Goal: Transaction & Acquisition: Purchase product/service

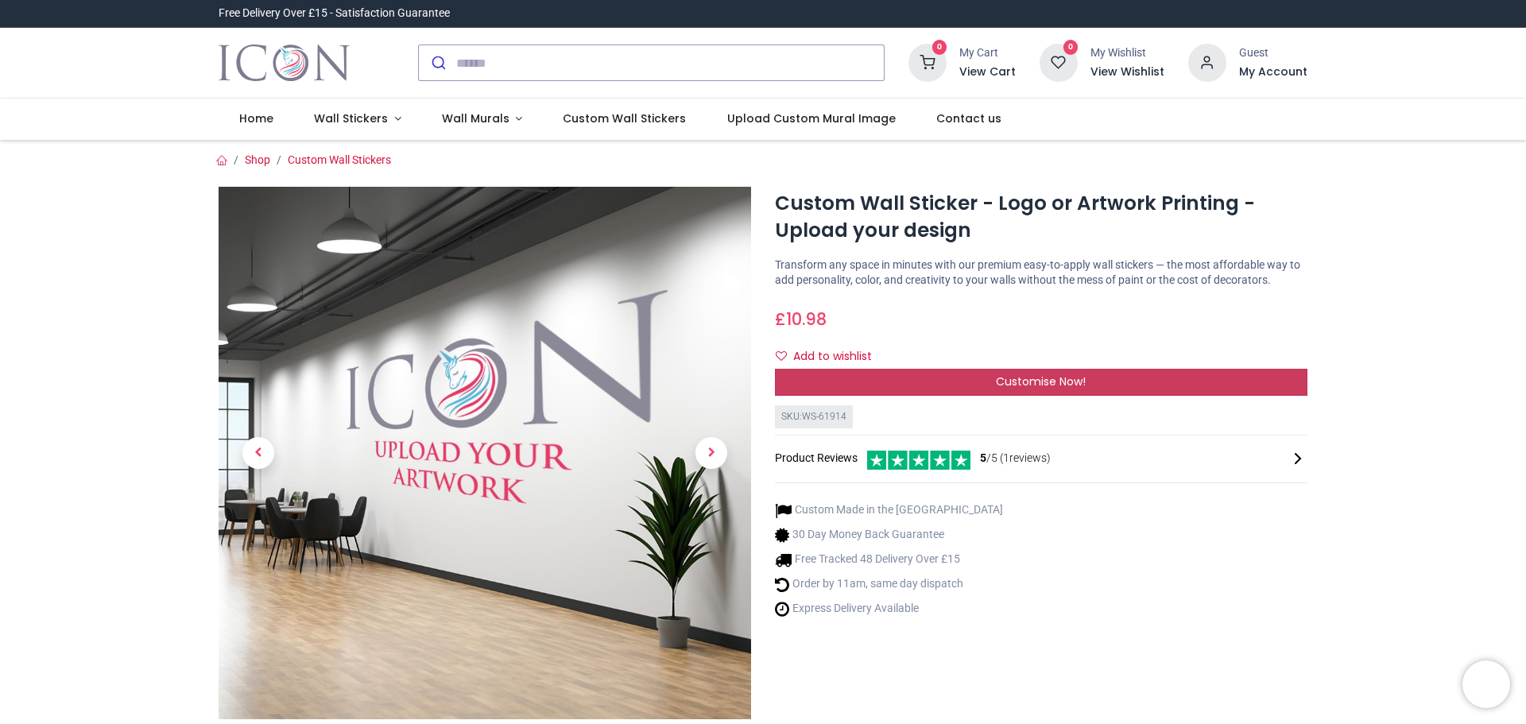
click at [1156, 390] on div "Customise Now!" at bounding box center [1041, 382] width 533 height 27
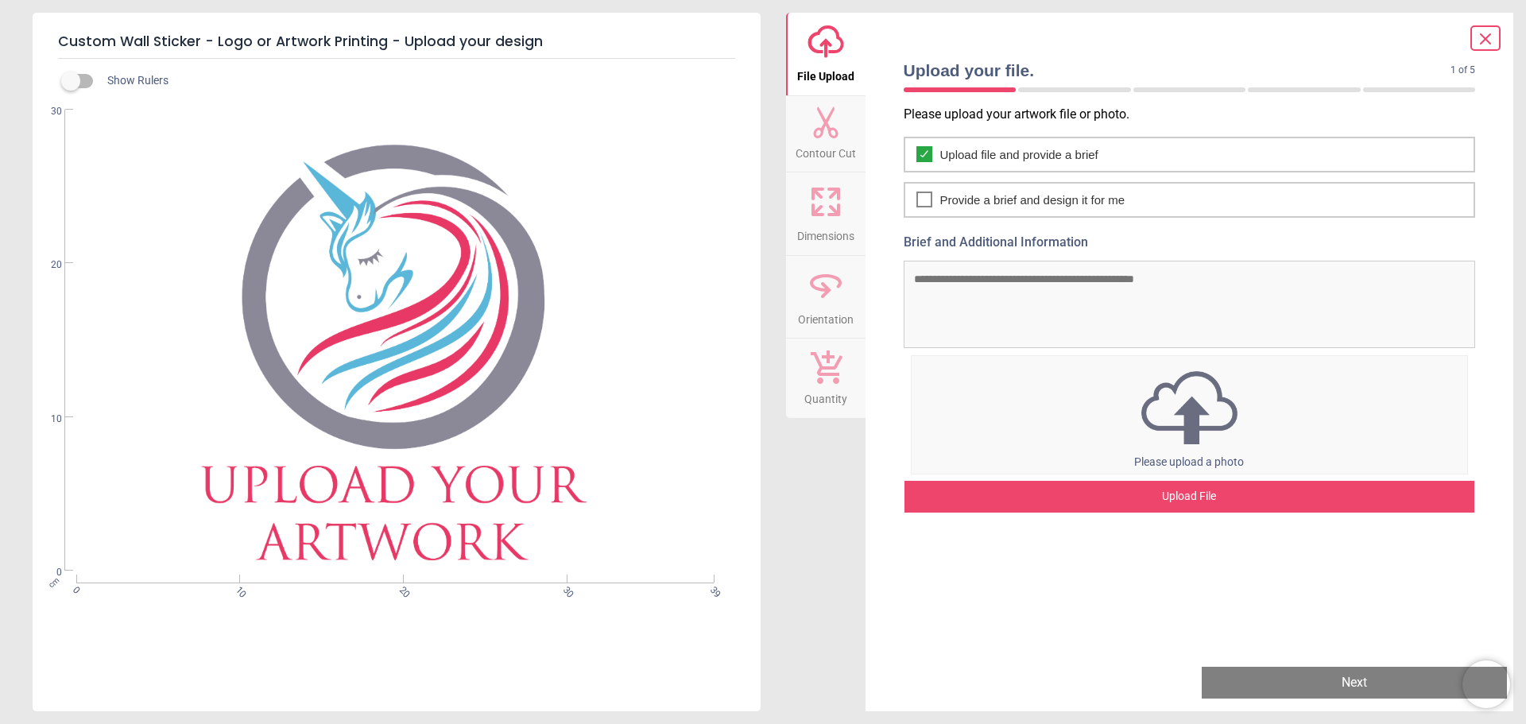
click at [1145, 449] on div "0% Please upload a photo" at bounding box center [1190, 414] width 558 height 119
click at [1054, 398] on img at bounding box center [1190, 407] width 556 height 83
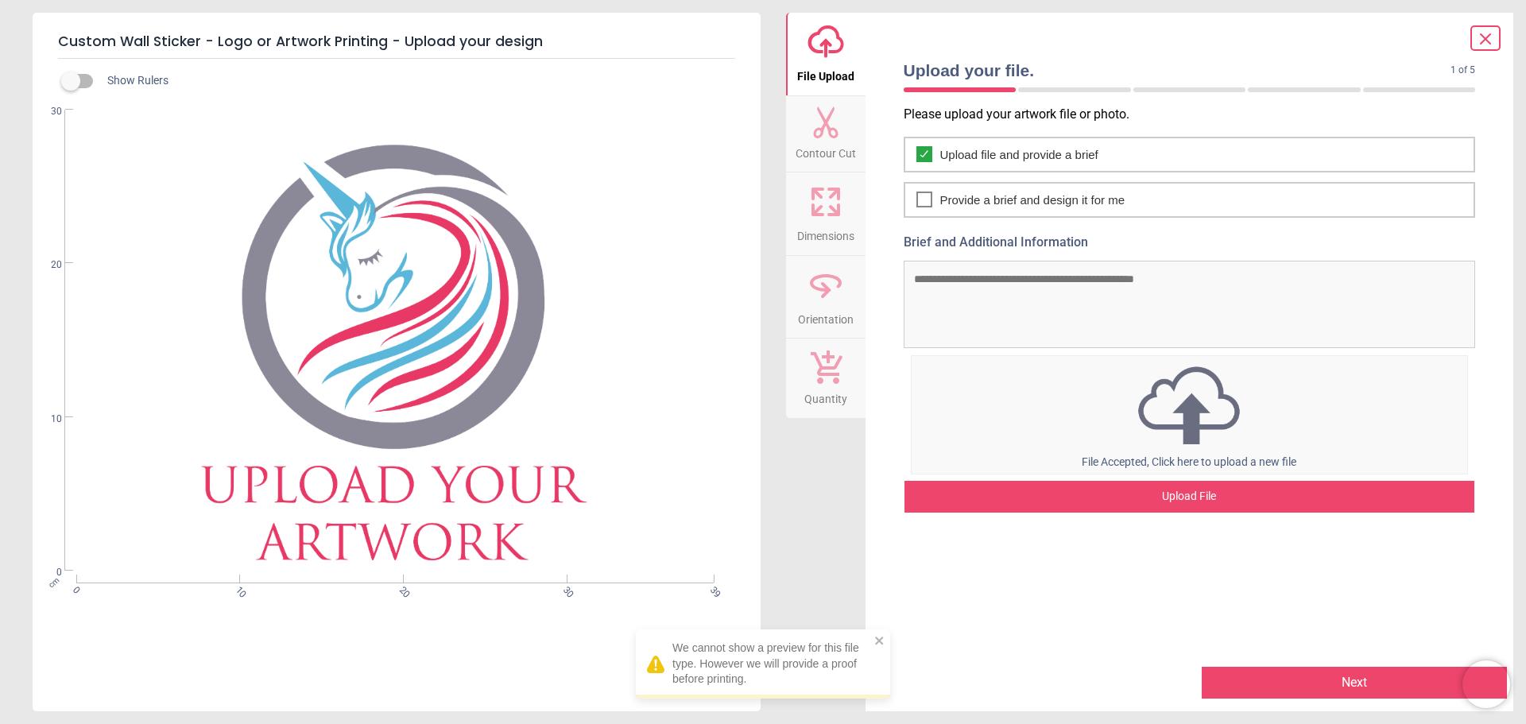
click at [1274, 671] on button "Next" at bounding box center [1354, 683] width 305 height 32
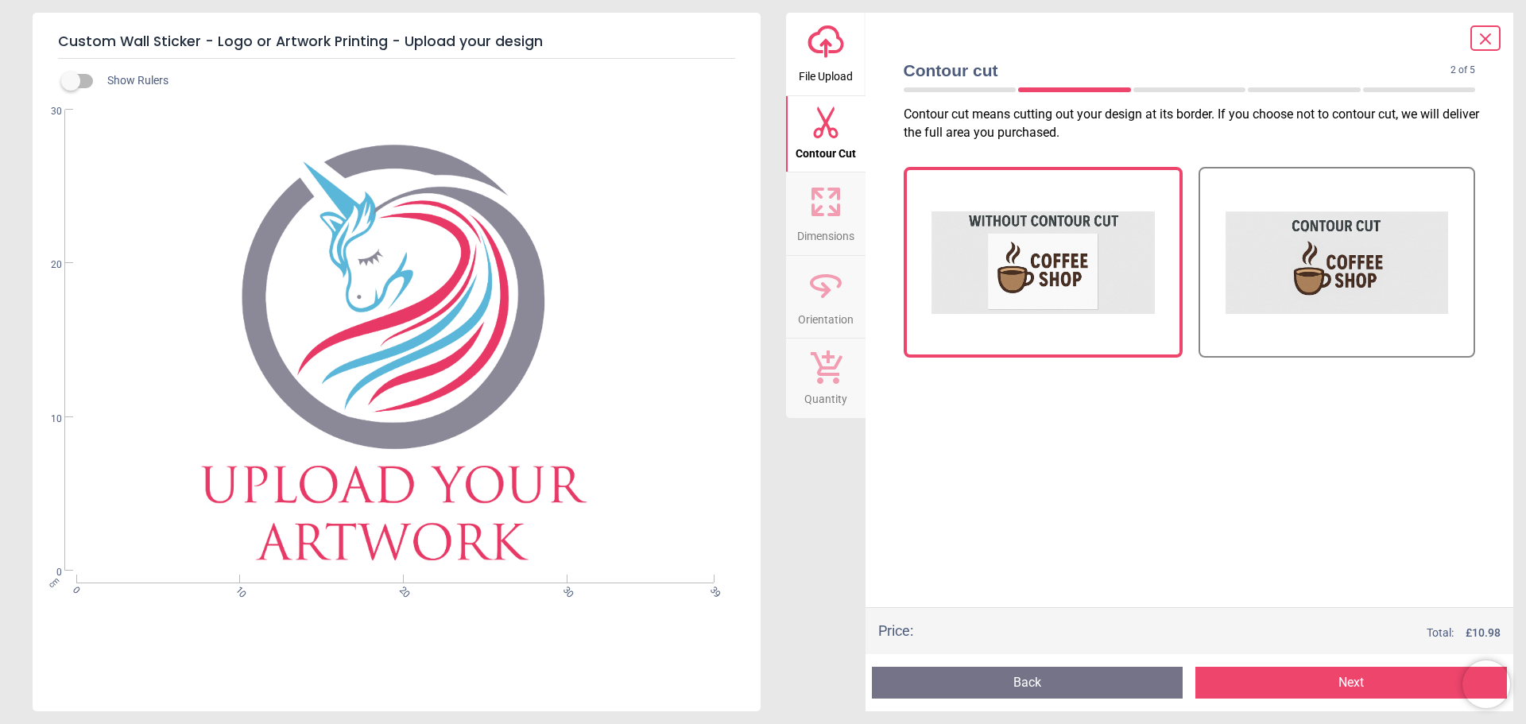
click at [1310, 669] on button "Next" at bounding box center [1351, 683] width 312 height 32
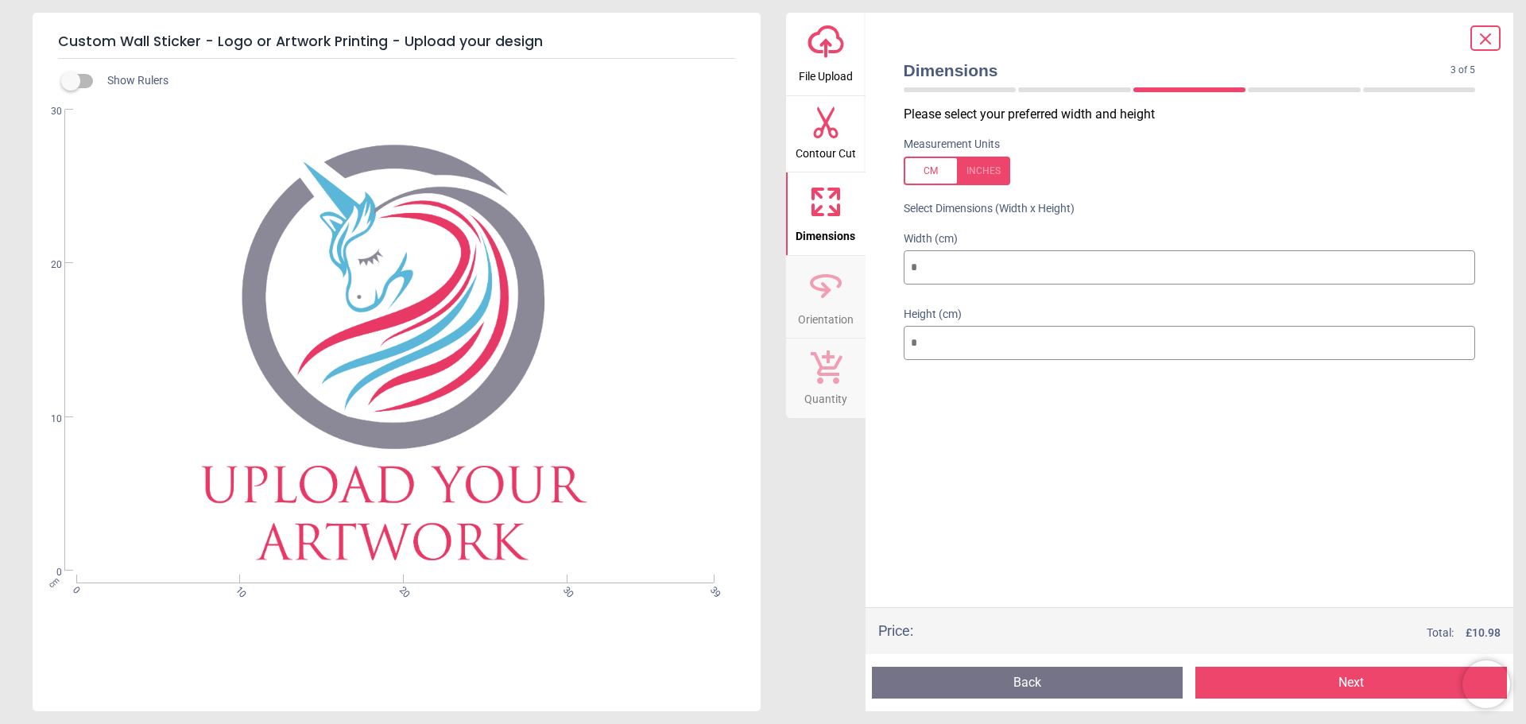
click at [892, 351] on div "Height (cm) **" at bounding box center [1190, 335] width 598 height 76
click at [898, 278] on div "Width (cm) **" at bounding box center [1190, 260] width 598 height 76
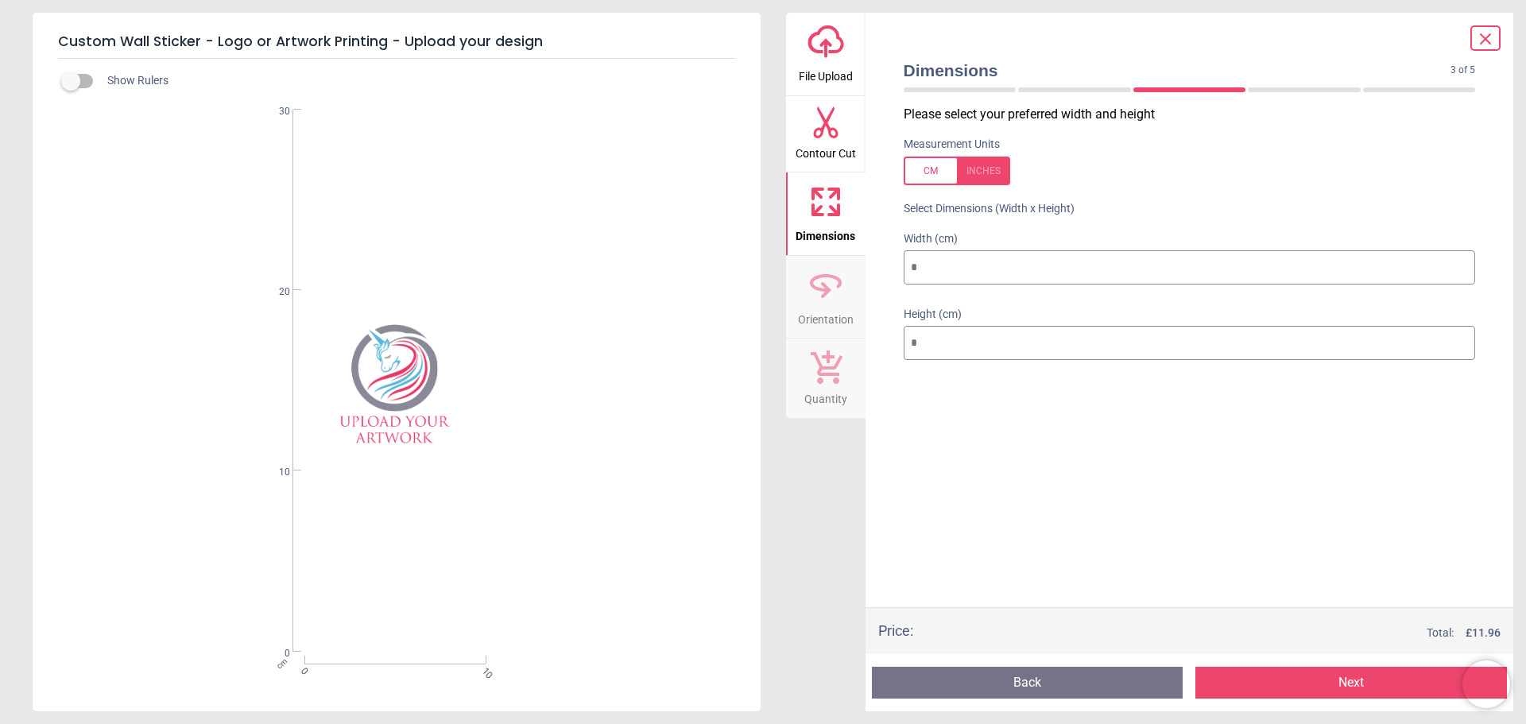
type input "**"
click at [1017, 420] on div "Please select your preferred width and height Measurement Units Select Dimensio…" at bounding box center [1190, 357] width 598 height 502
click at [898, 356] on div "Height (cm) **" at bounding box center [1190, 335] width 598 height 76
type input "***"
click at [1045, 442] on div "Please select your preferred width and height Measurement Units Select Dimensio…" at bounding box center [1190, 357] width 598 height 502
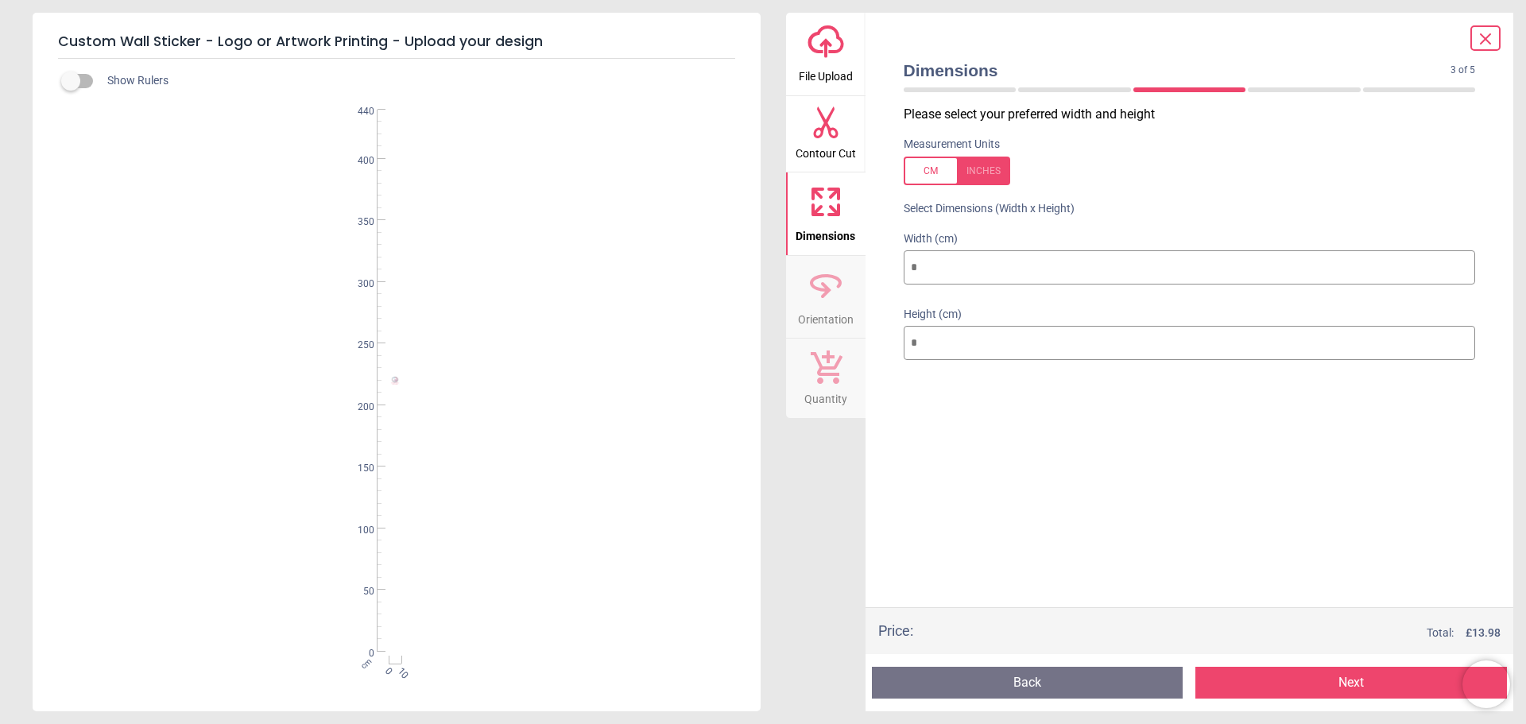
click at [1286, 677] on button "Next" at bounding box center [1351, 683] width 312 height 32
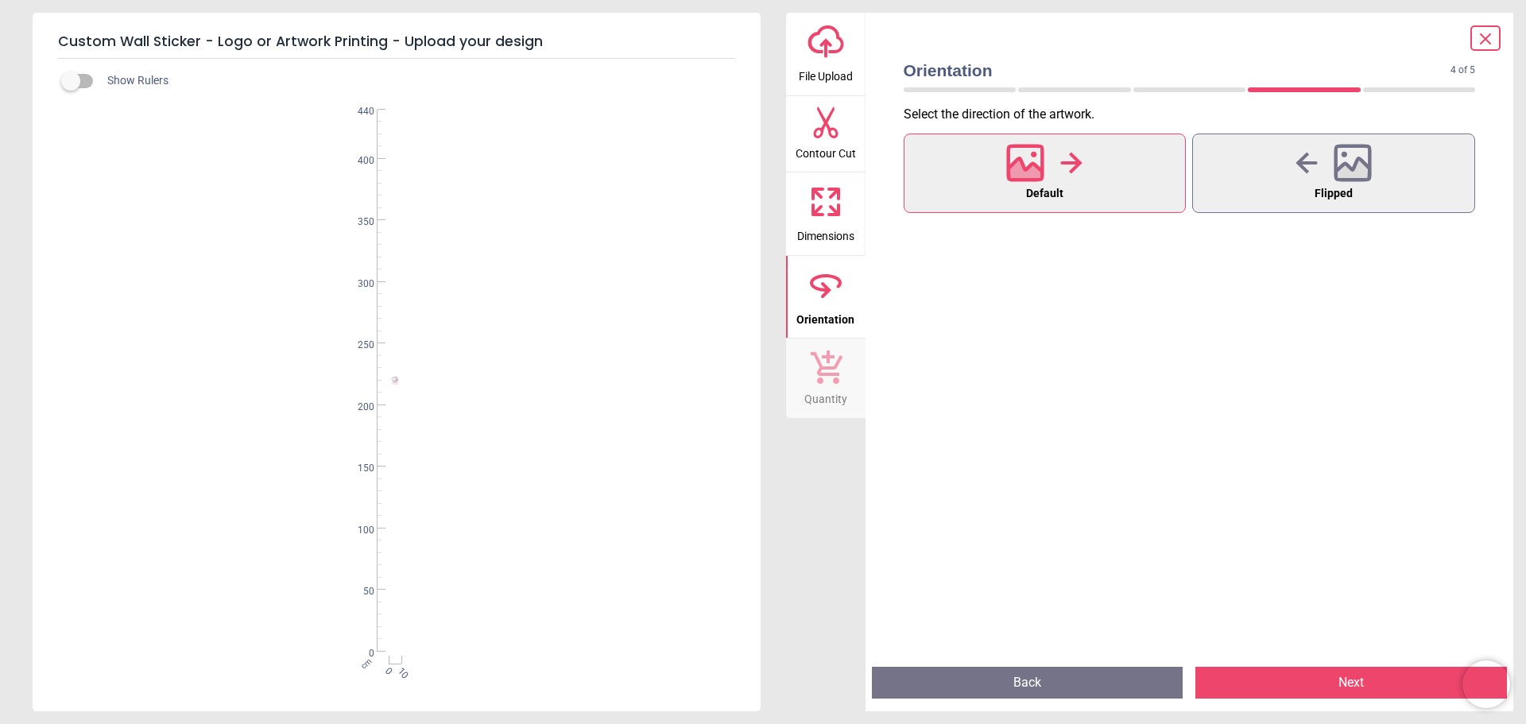
click at [1283, 672] on button "Next" at bounding box center [1351, 683] width 312 height 32
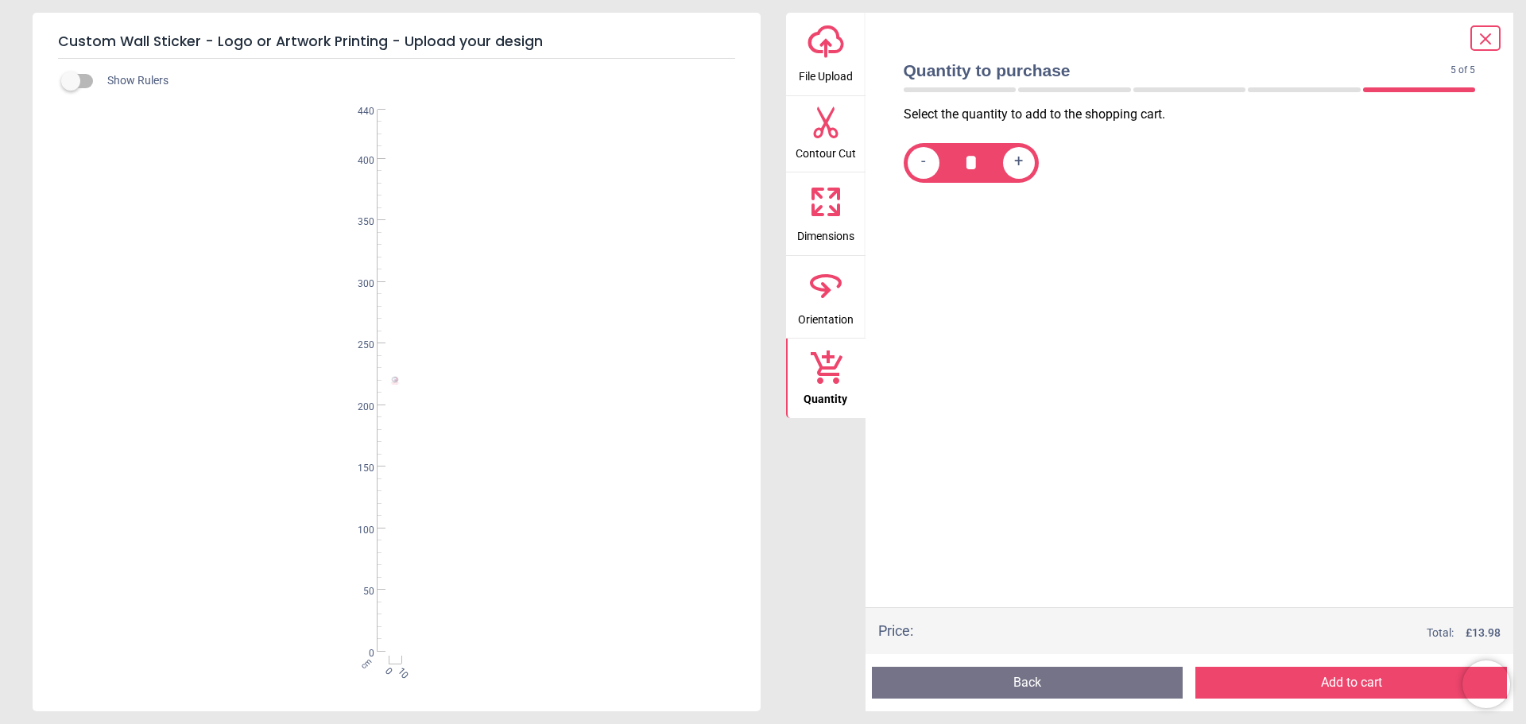
click at [1021, 168] on span "+" at bounding box center [1018, 163] width 9 height 20
click at [1015, 159] on span "+" at bounding box center [1018, 163] width 9 height 20
click at [1015, 163] on span "+" at bounding box center [1018, 163] width 9 height 20
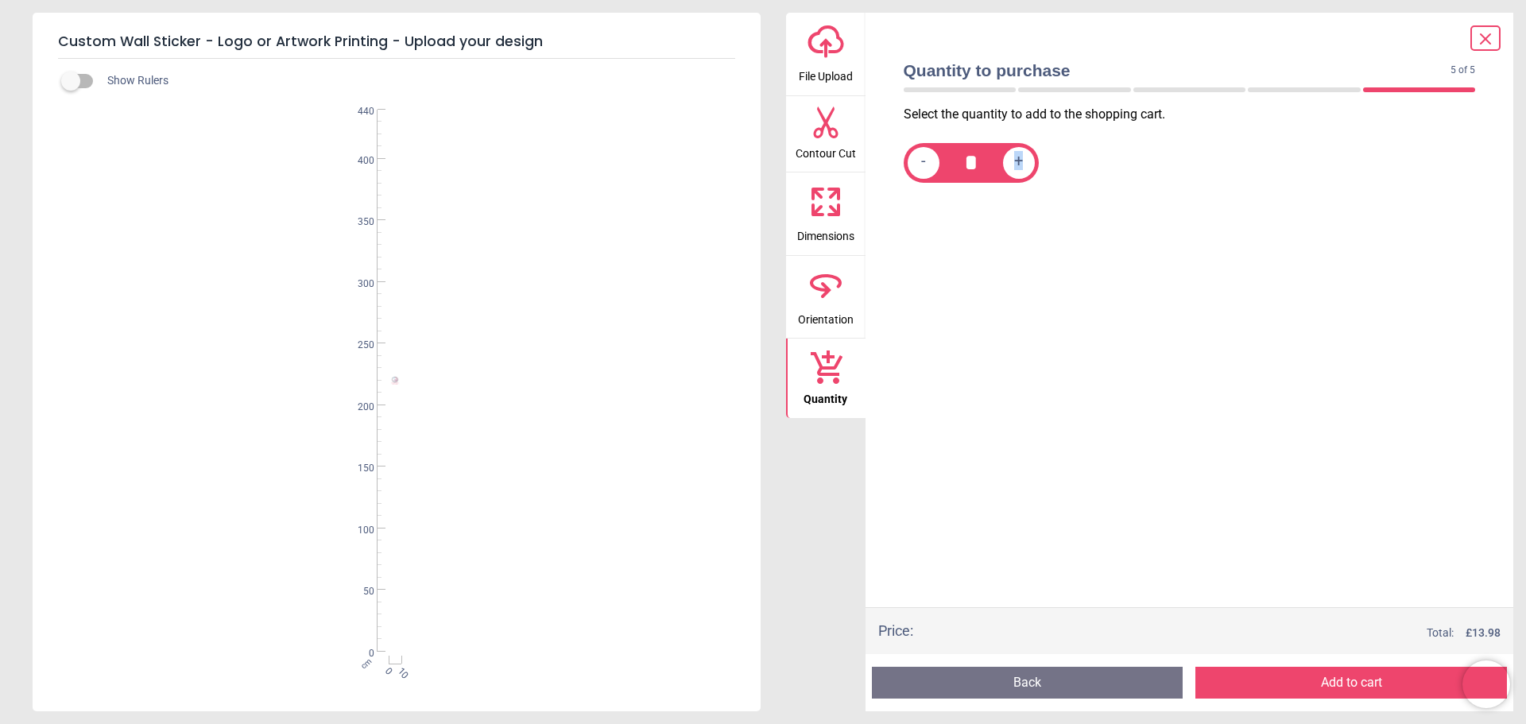
type input "*"
click at [1125, 347] on div "Select the quantity to add to the shopping cart. - * +" at bounding box center [1190, 357] width 598 height 502
click at [1336, 684] on button "Add to cart" at bounding box center [1351, 683] width 312 height 32
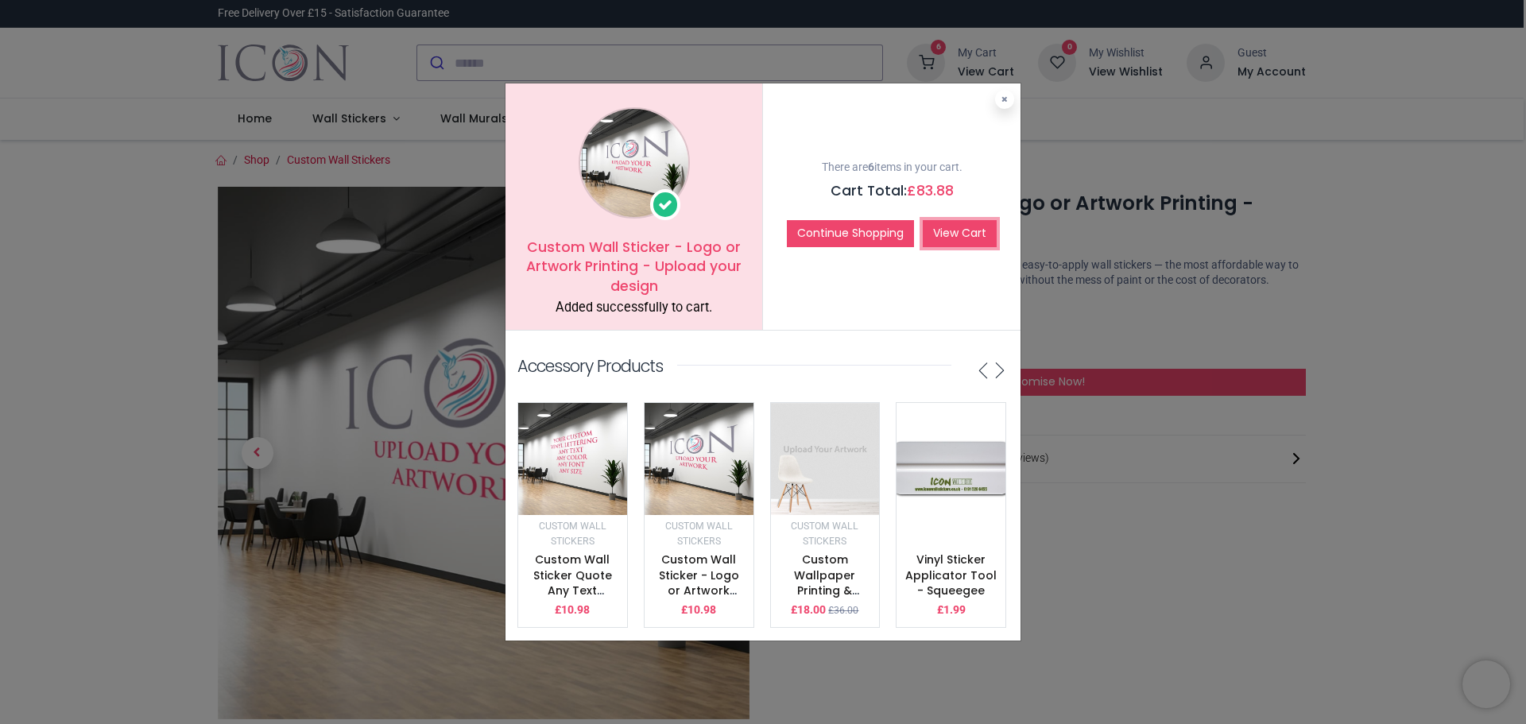
click at [978, 231] on link "View Cart" at bounding box center [960, 233] width 74 height 27
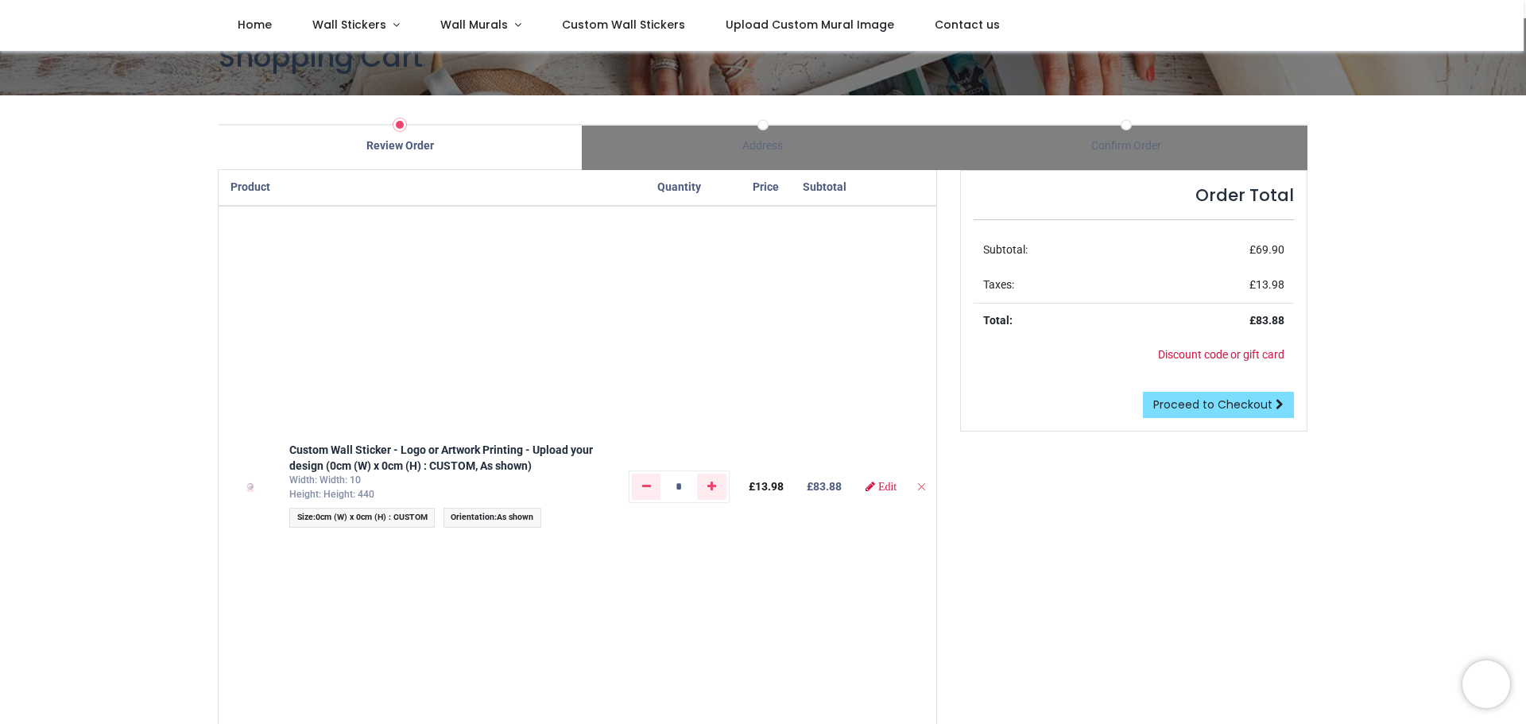
scroll to position [79, 0]
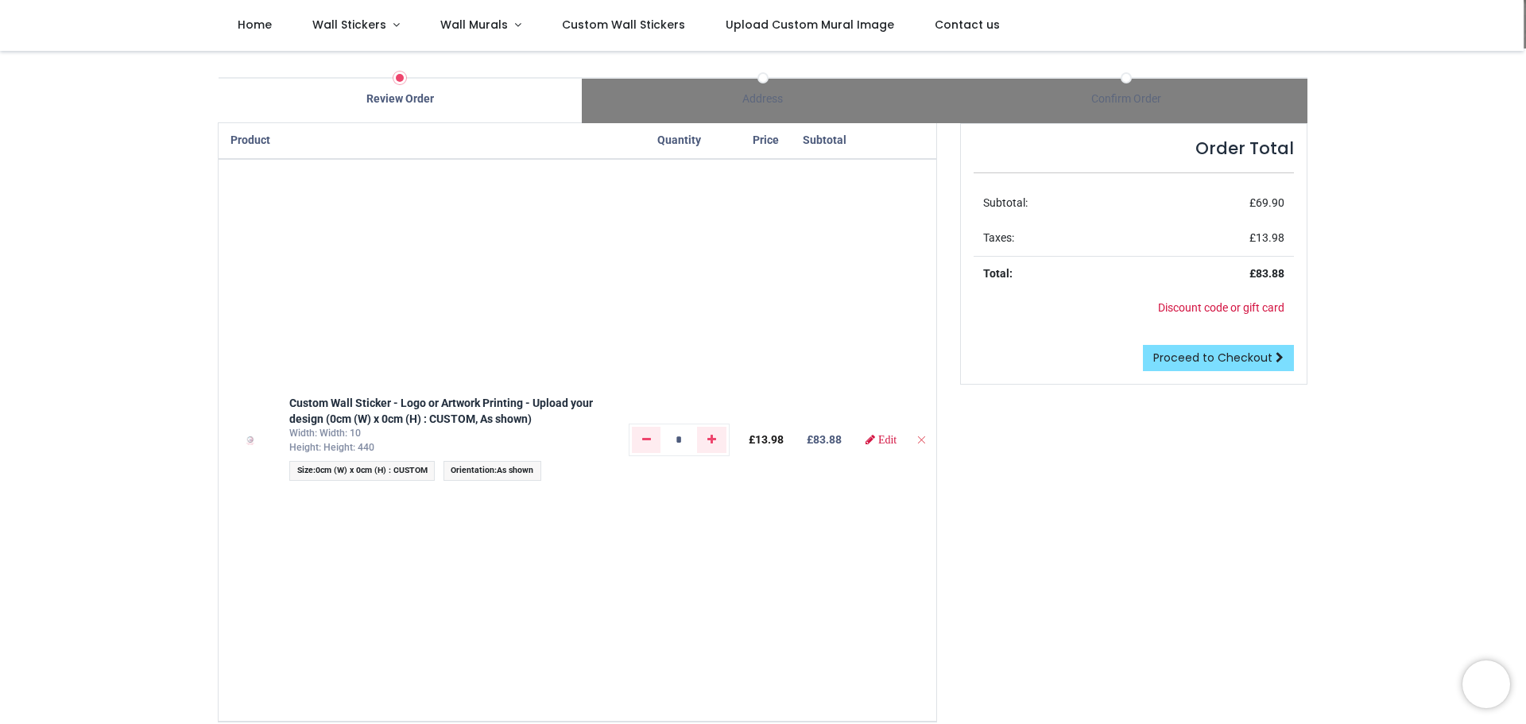
click at [943, 365] on div "Product Quantity Price Subtotal Custom Wall Sticker - Logo or Artwork Printing …" at bounding box center [578, 655] width 742 height 1065
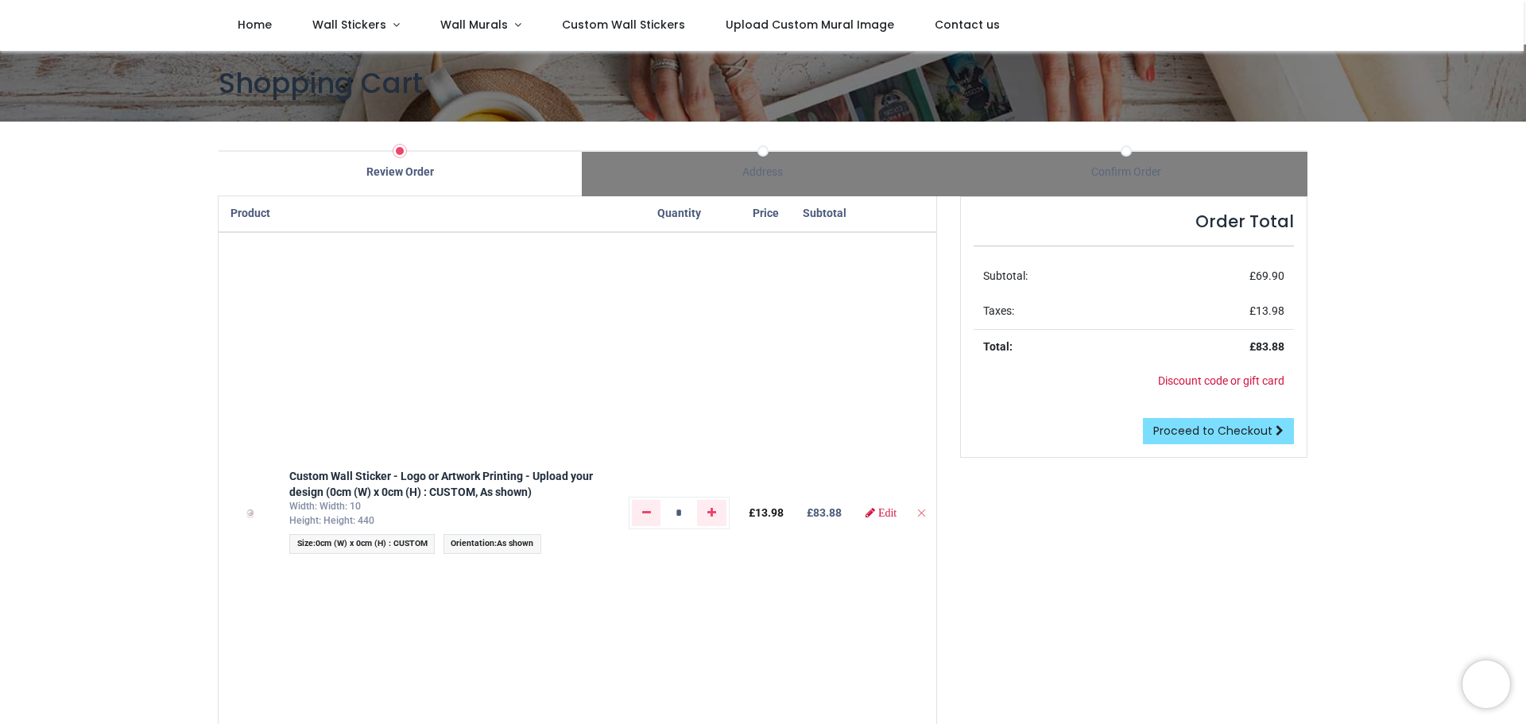
scroll to position [0, 0]
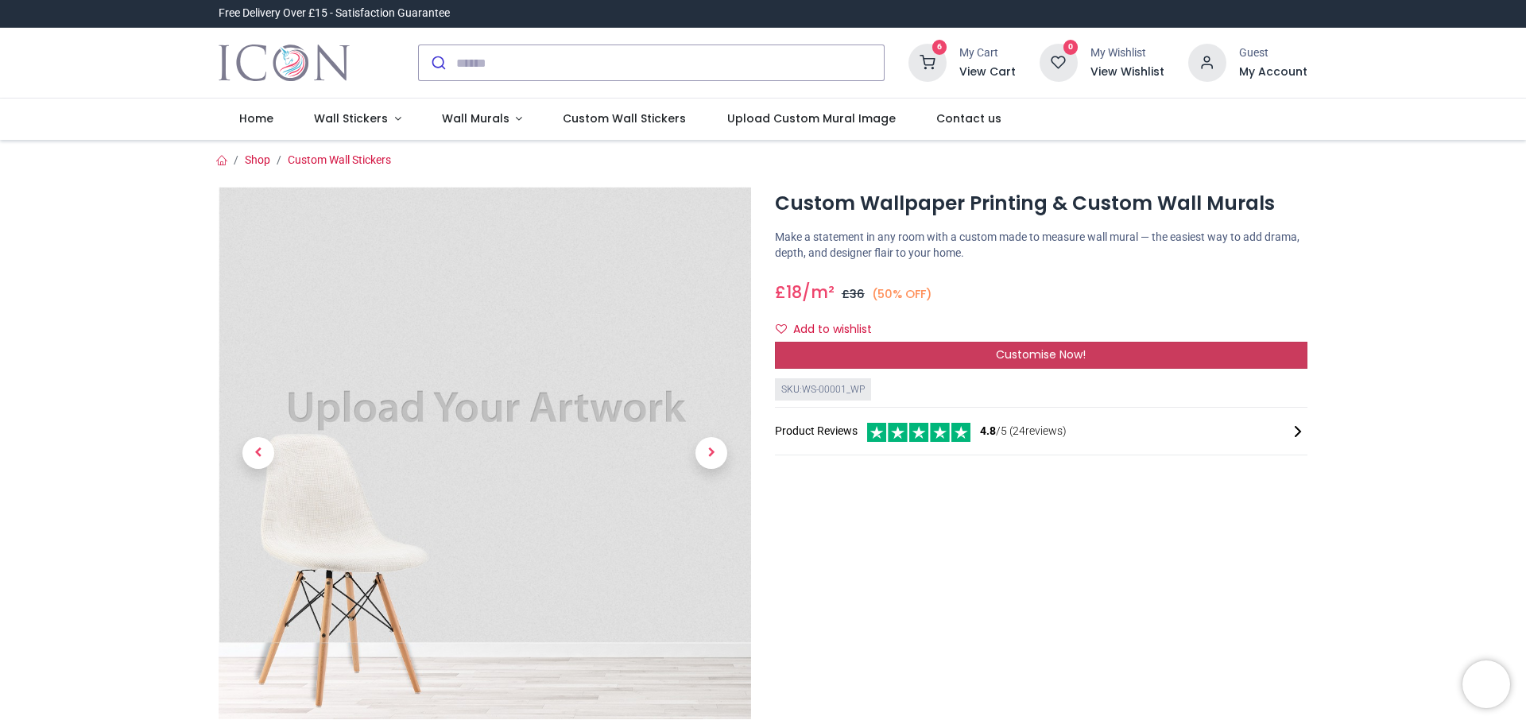
click at [1055, 355] on span "Customise Now!" at bounding box center [1041, 355] width 90 height 16
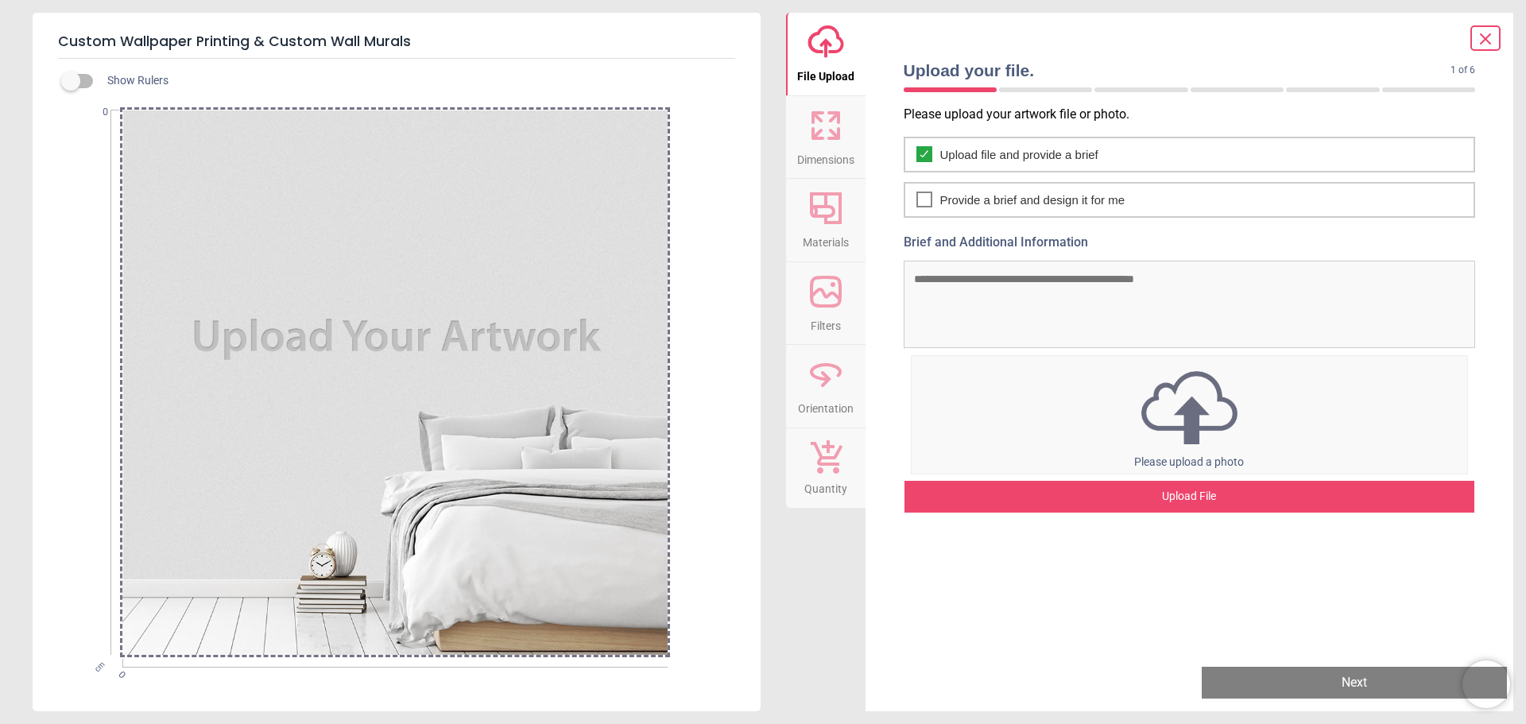
click at [820, 207] on icon at bounding box center [826, 208] width 32 height 32
click at [827, 134] on icon at bounding box center [826, 126] width 38 height 38
click at [821, 215] on icon at bounding box center [826, 208] width 32 height 32
click at [1168, 420] on img at bounding box center [1190, 407] width 556 height 83
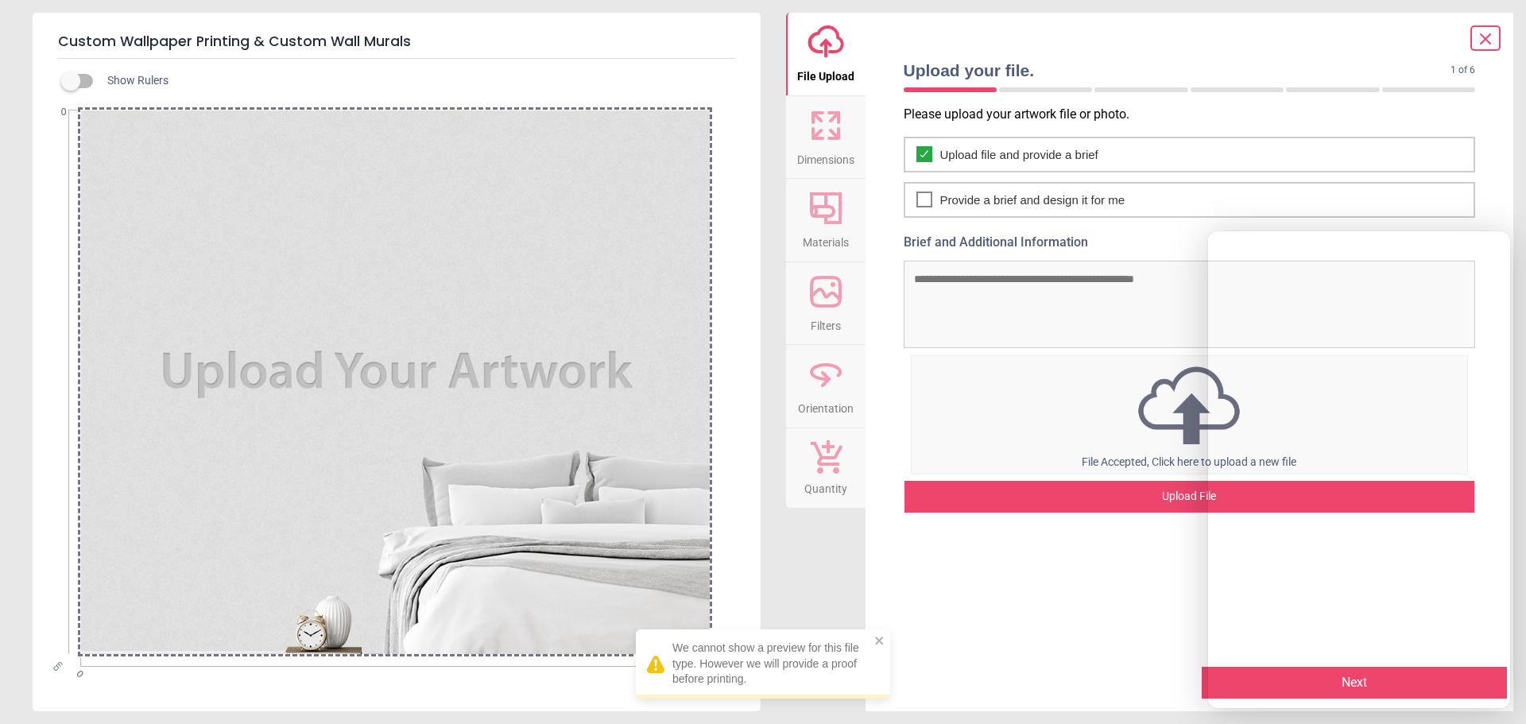
click at [1094, 569] on div "Please upload your artwork file or photo. Upload file and provide a brief Provi…" at bounding box center [1190, 380] width 598 height 548
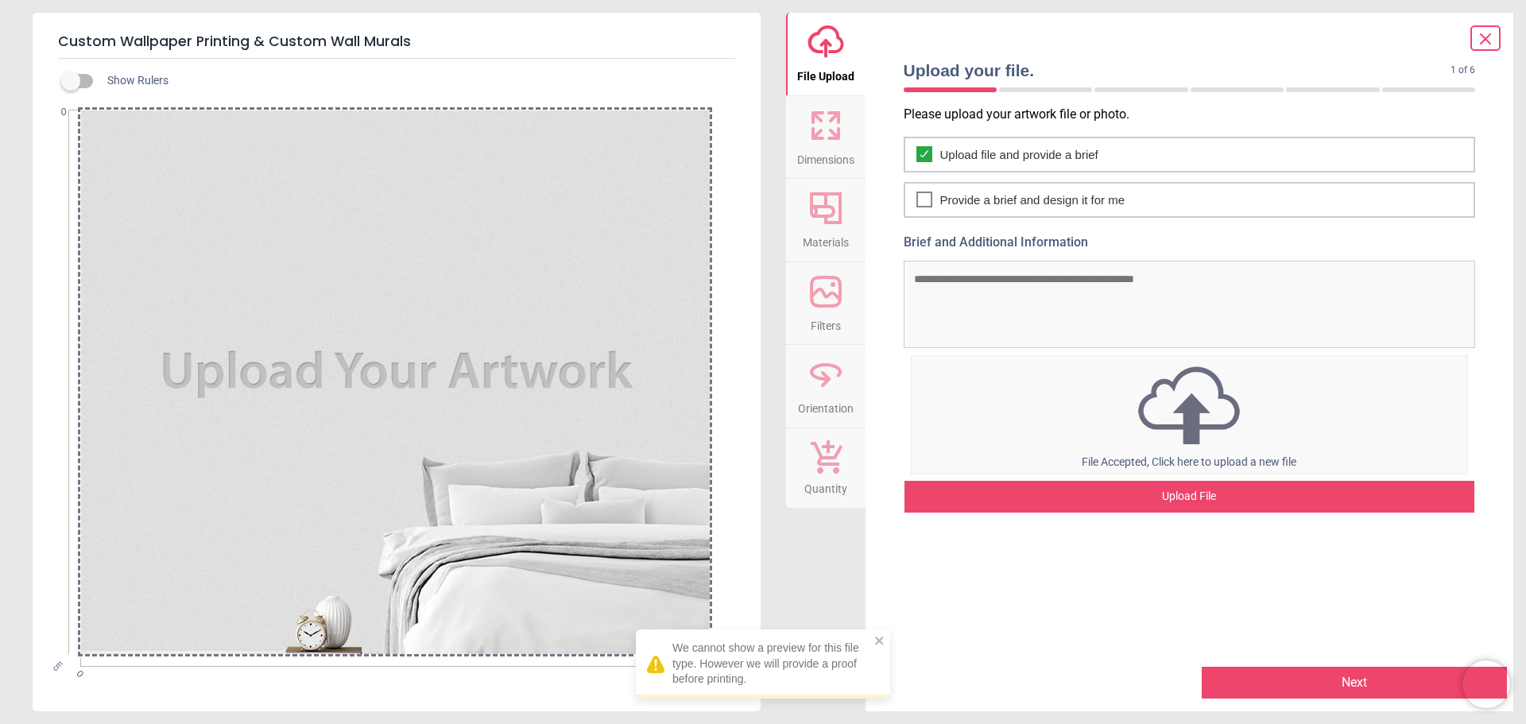
click at [1313, 675] on button "Next" at bounding box center [1354, 683] width 305 height 32
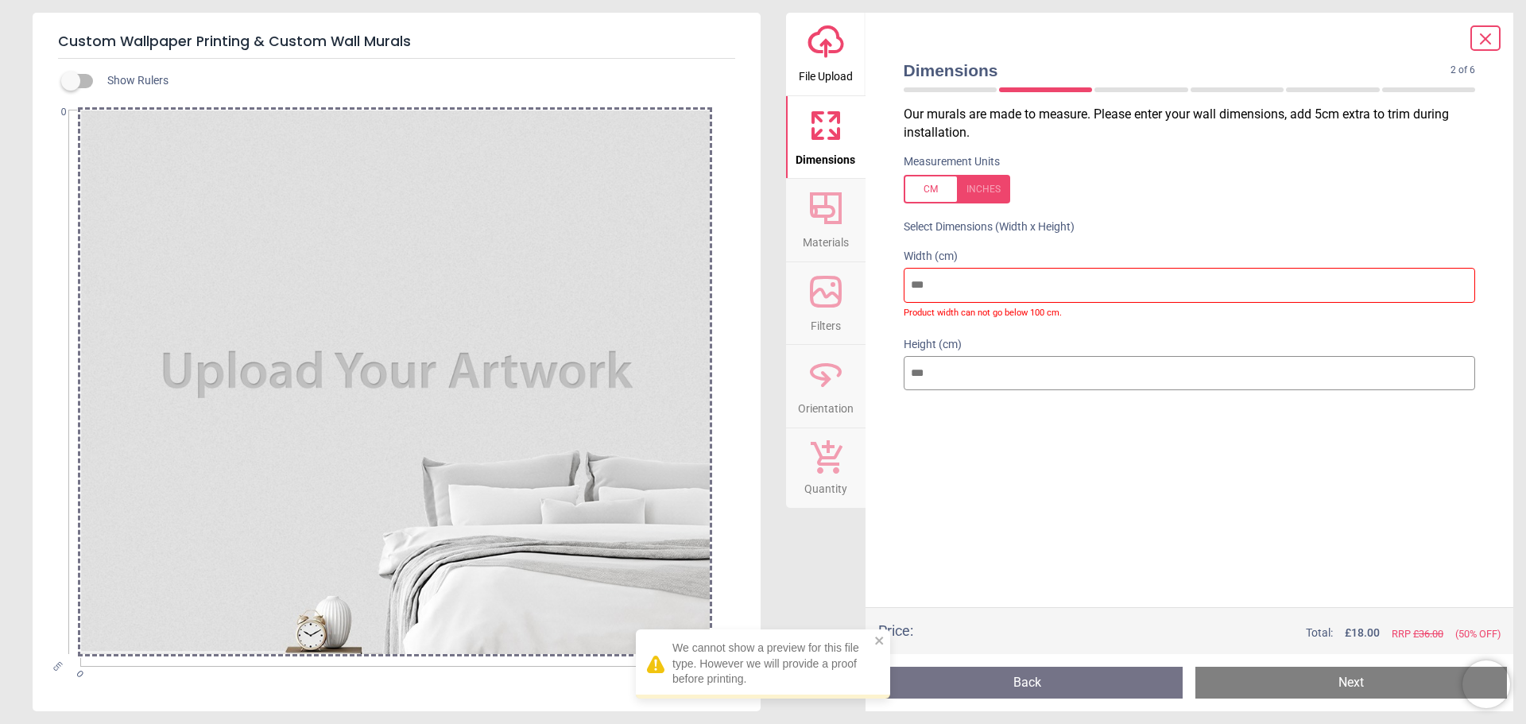
click at [1004, 424] on div at bounding box center [1190, 423] width 598 height 40
click at [818, 223] on icon at bounding box center [826, 208] width 38 height 38
drag, startPoint x: 947, startPoint y: 385, endPoint x: 889, endPoint y: 389, distance: 57.4
click at [895, 389] on div "Height (cm)" at bounding box center [1190, 365] width 598 height 76
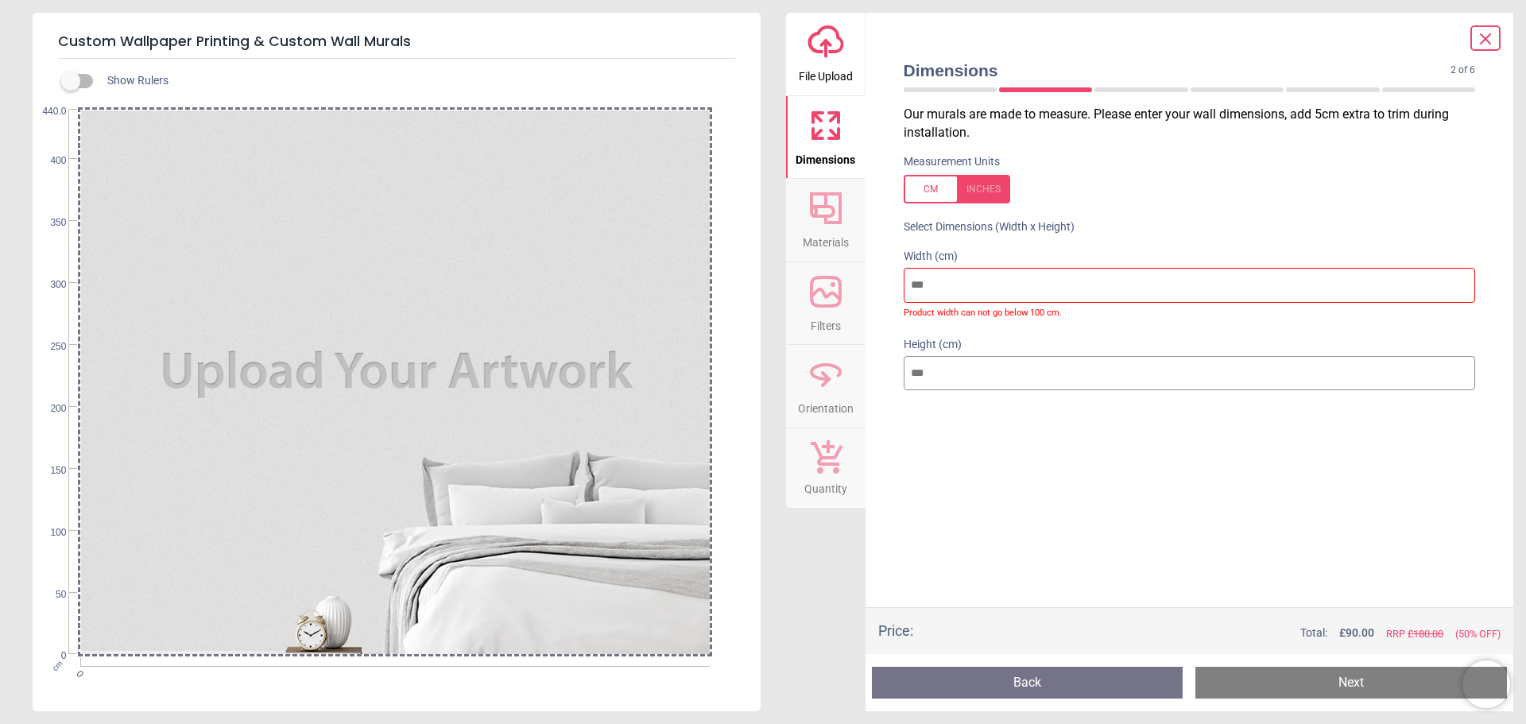
type input "***"
click at [973, 433] on div at bounding box center [1190, 423] width 598 height 40
click at [989, 287] on input "number" at bounding box center [1190, 285] width 572 height 35
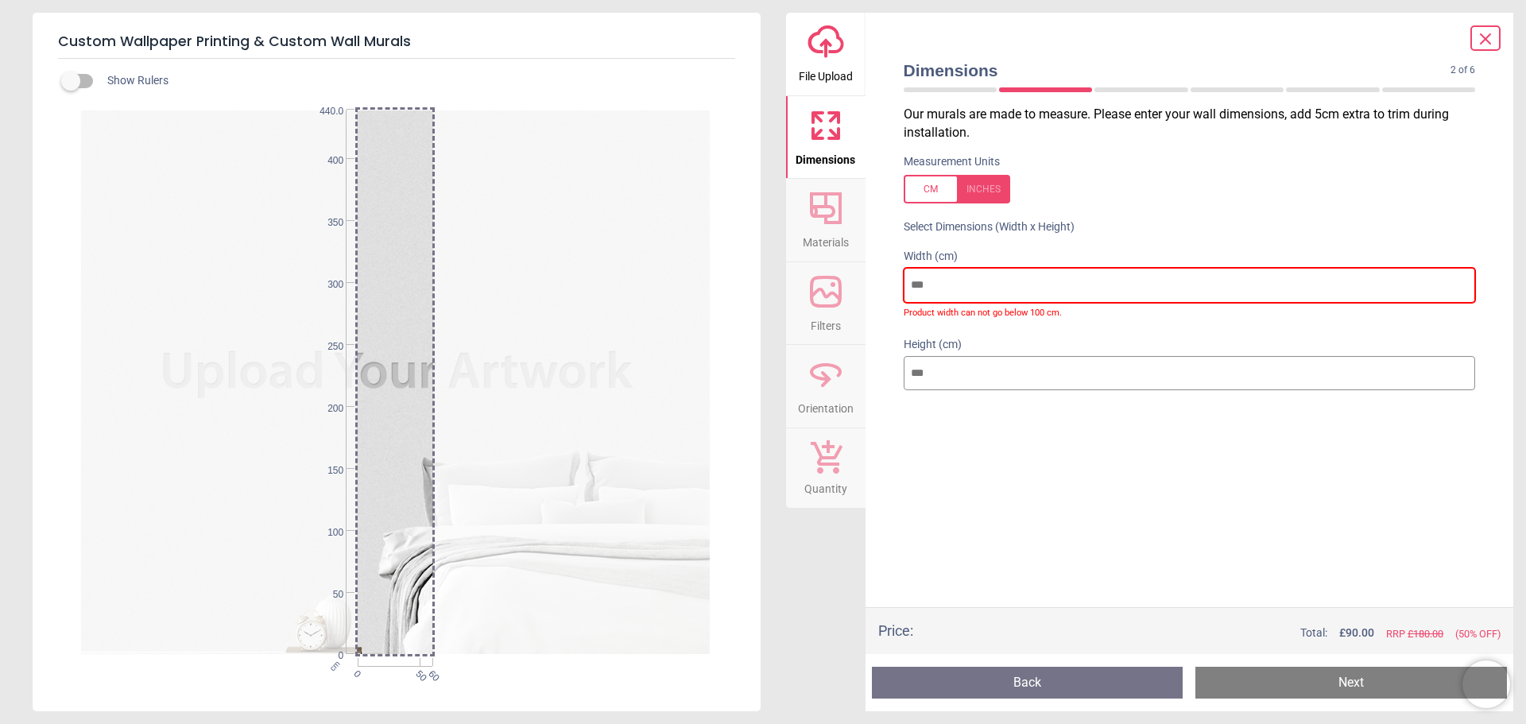
drag, startPoint x: 920, startPoint y: 289, endPoint x: 905, endPoint y: 292, distance: 14.7
click at [908, 291] on input "**" at bounding box center [1190, 285] width 572 height 35
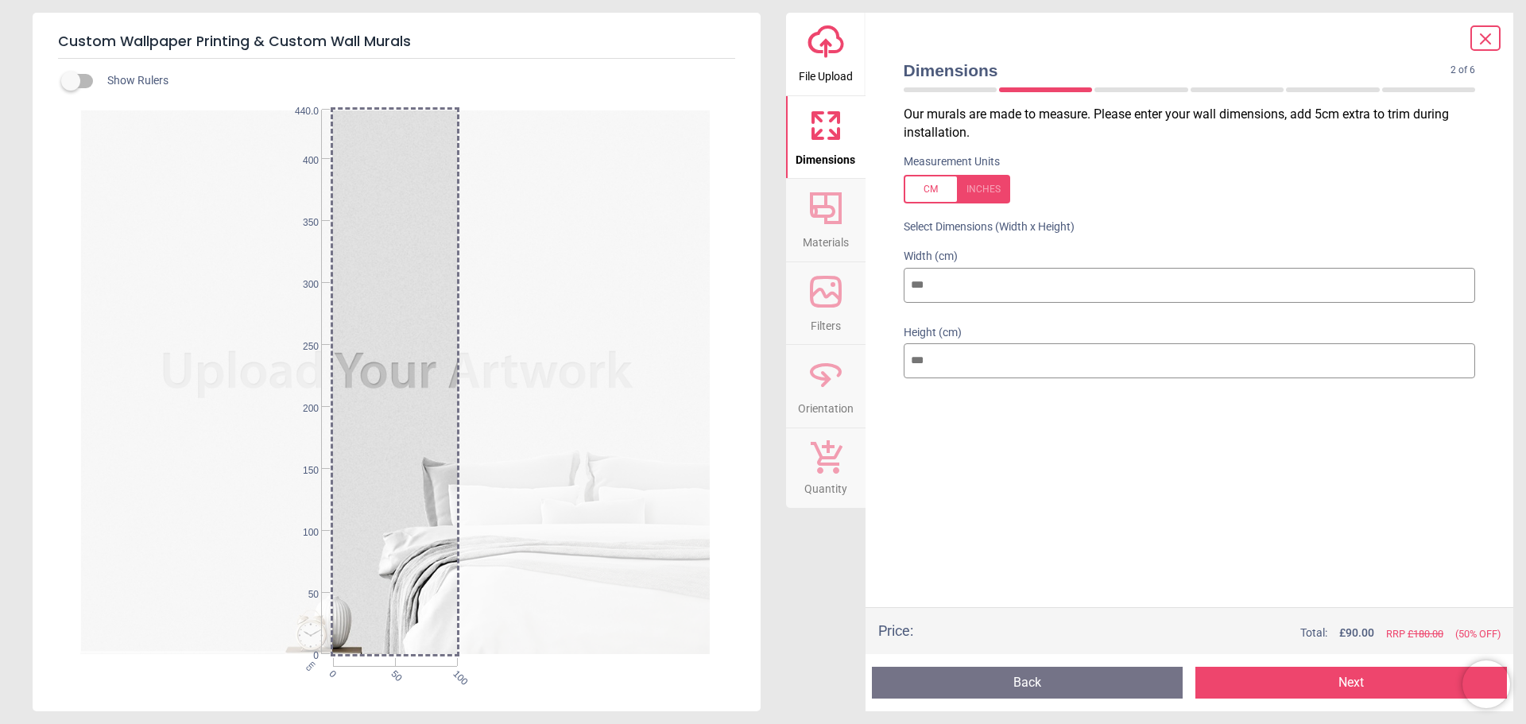
type input "***"
click at [978, 456] on div "Our murals are made to measure. Please enter your wall dimensions, add 5cm extr…" at bounding box center [1190, 357] width 598 height 502
click at [1358, 681] on button "Next" at bounding box center [1351, 683] width 312 height 32
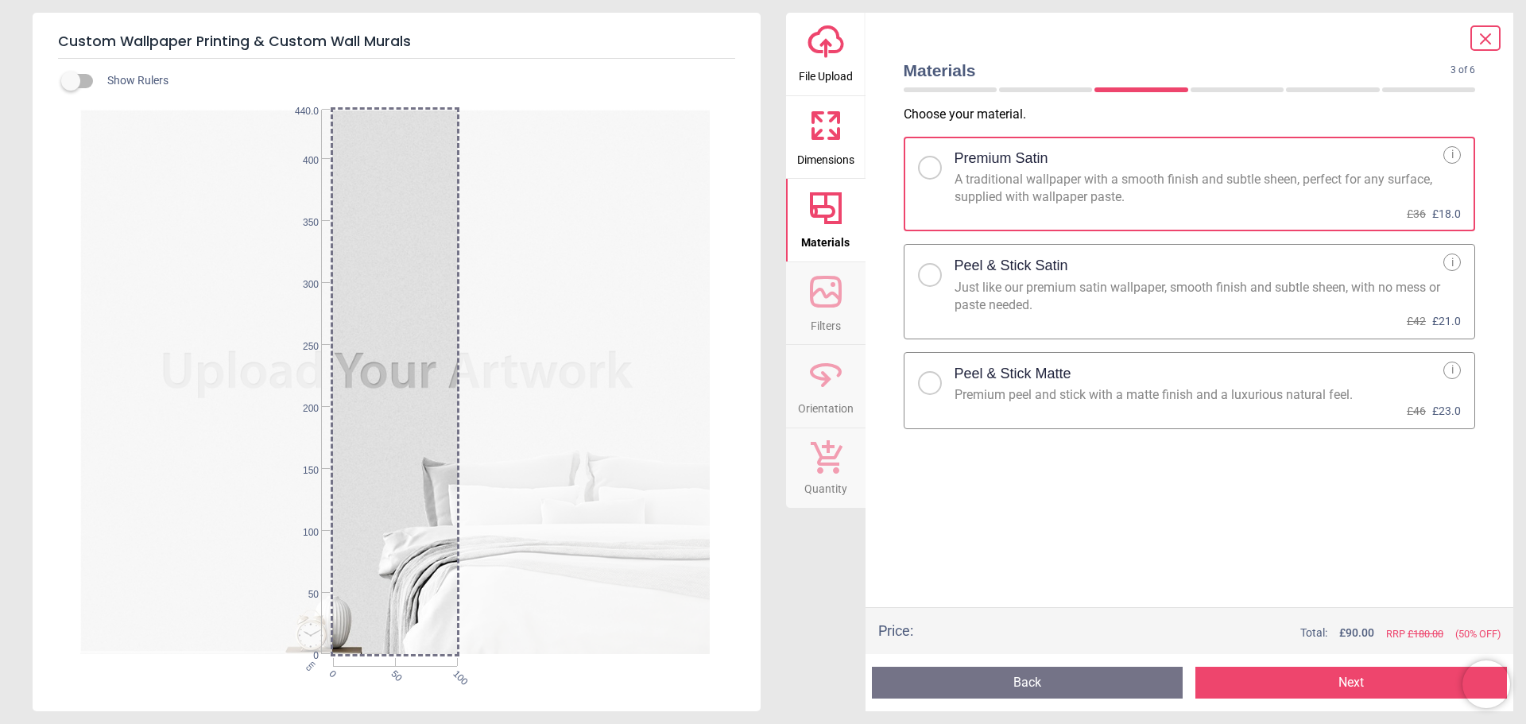
click at [1166, 487] on div "Choose your material . Premium Satin A traditional wallpaper with a smooth fini…" at bounding box center [1190, 357] width 598 height 502
click at [1141, 373] on div "Peel & Stick Matte" at bounding box center [1200, 374] width 490 height 25
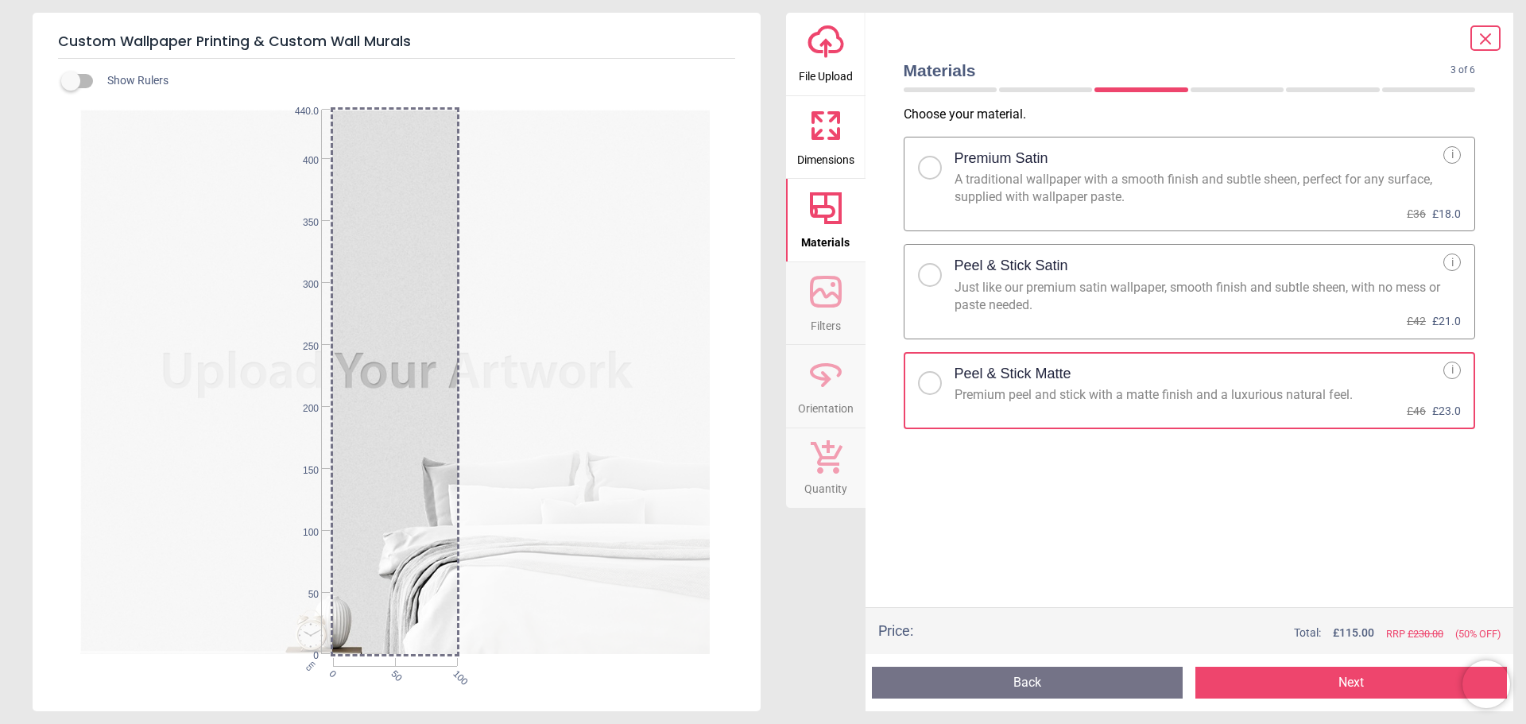
click at [1300, 673] on button "Next" at bounding box center [1351, 683] width 312 height 32
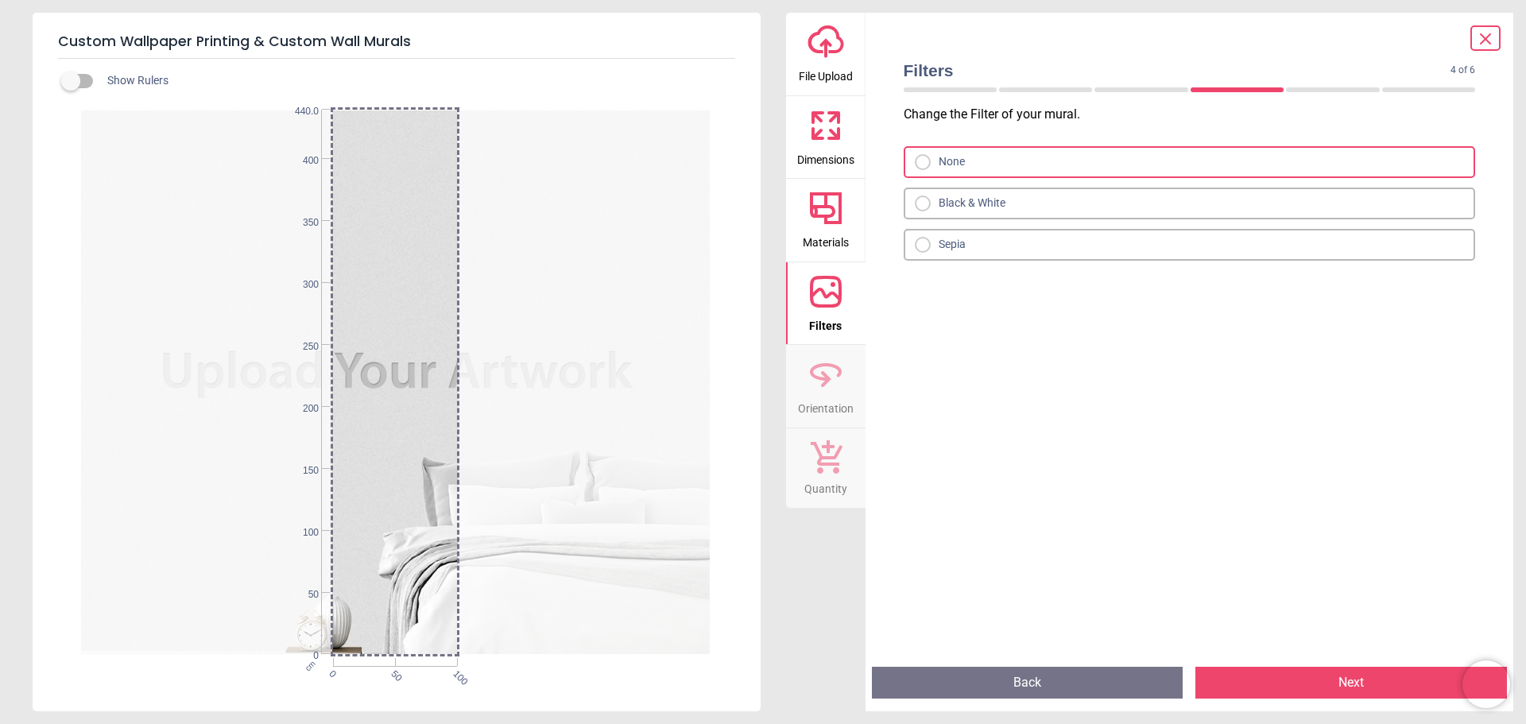
click at [1010, 174] on div "None" at bounding box center [1190, 162] width 572 height 32
click at [1371, 683] on button "Next" at bounding box center [1351, 683] width 312 height 32
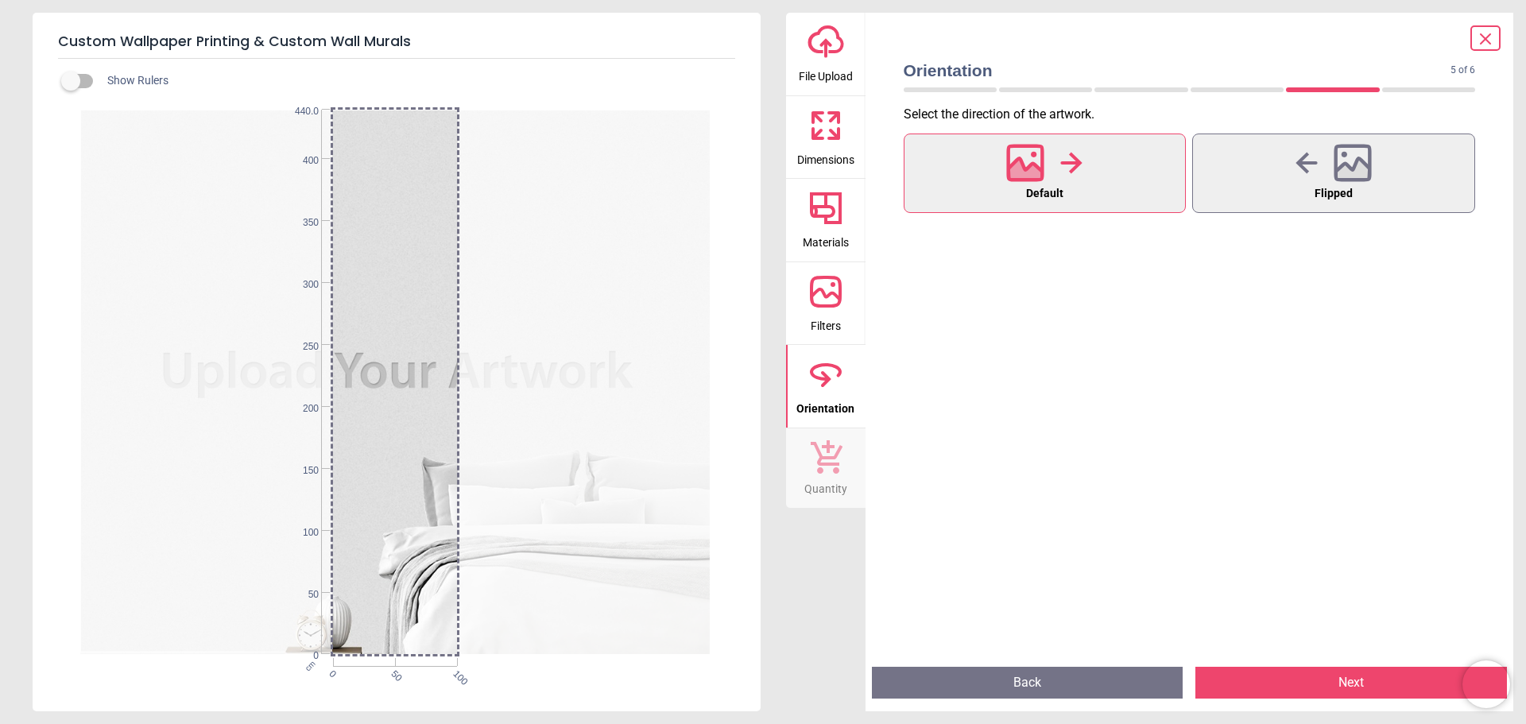
click at [1297, 676] on button "Next" at bounding box center [1351, 683] width 312 height 32
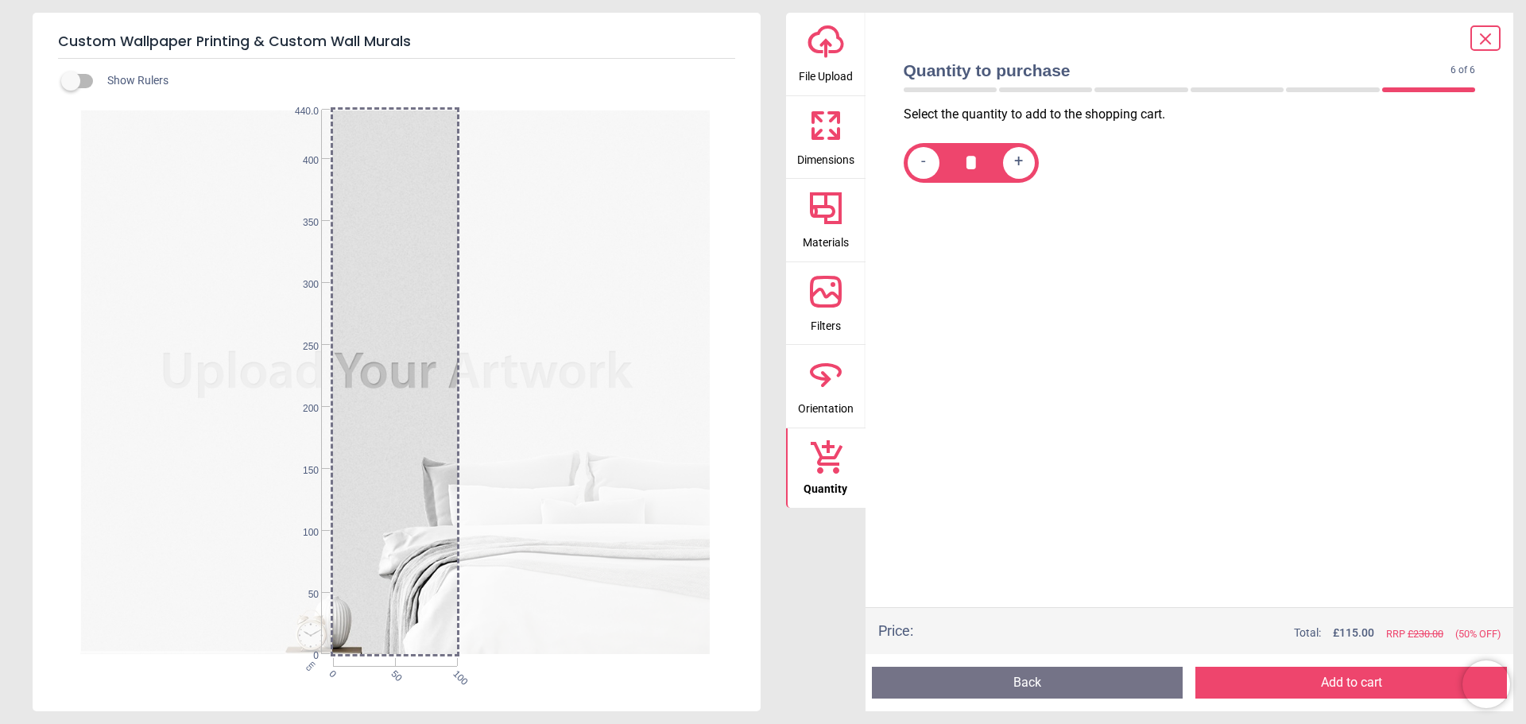
click at [1352, 680] on button "Add to cart" at bounding box center [1351, 683] width 312 height 32
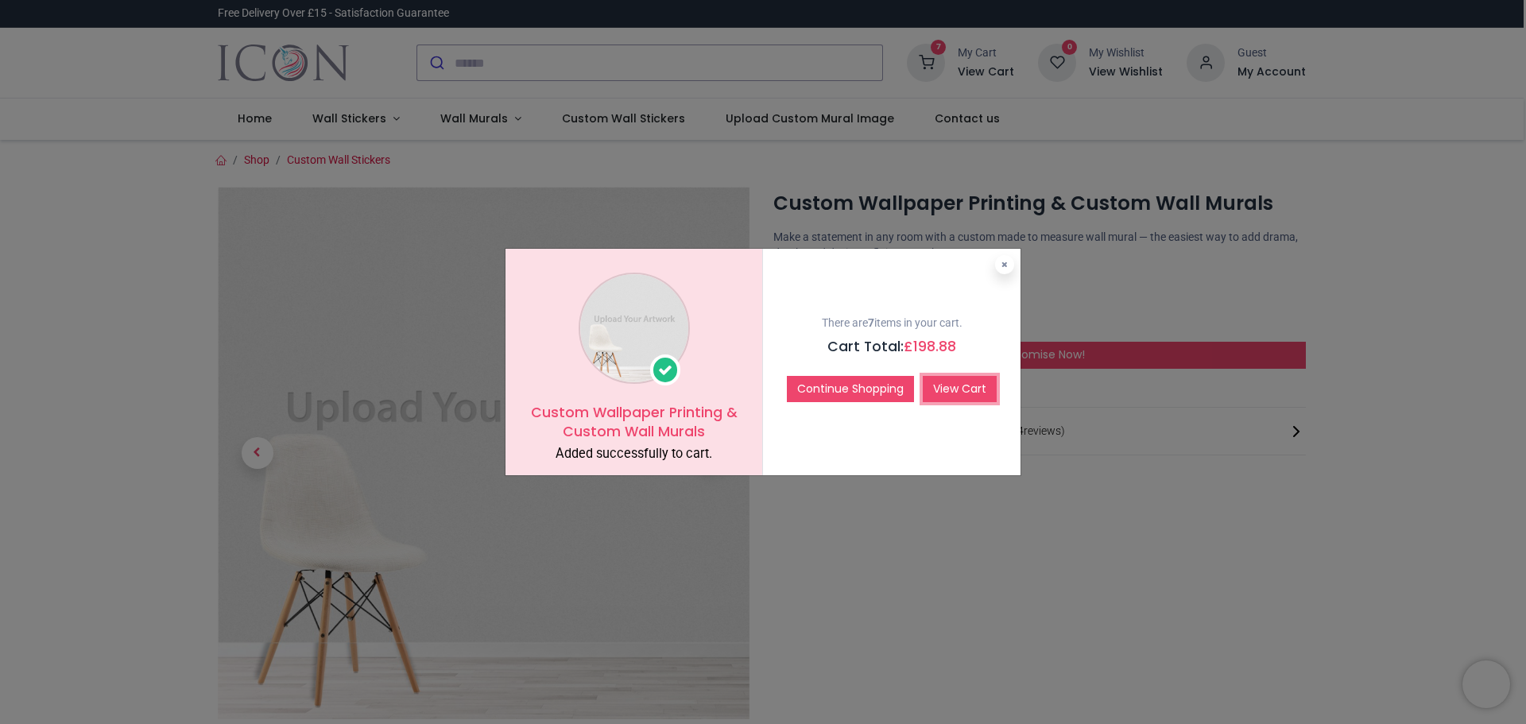
click at [978, 382] on link "View Cart" at bounding box center [960, 389] width 74 height 27
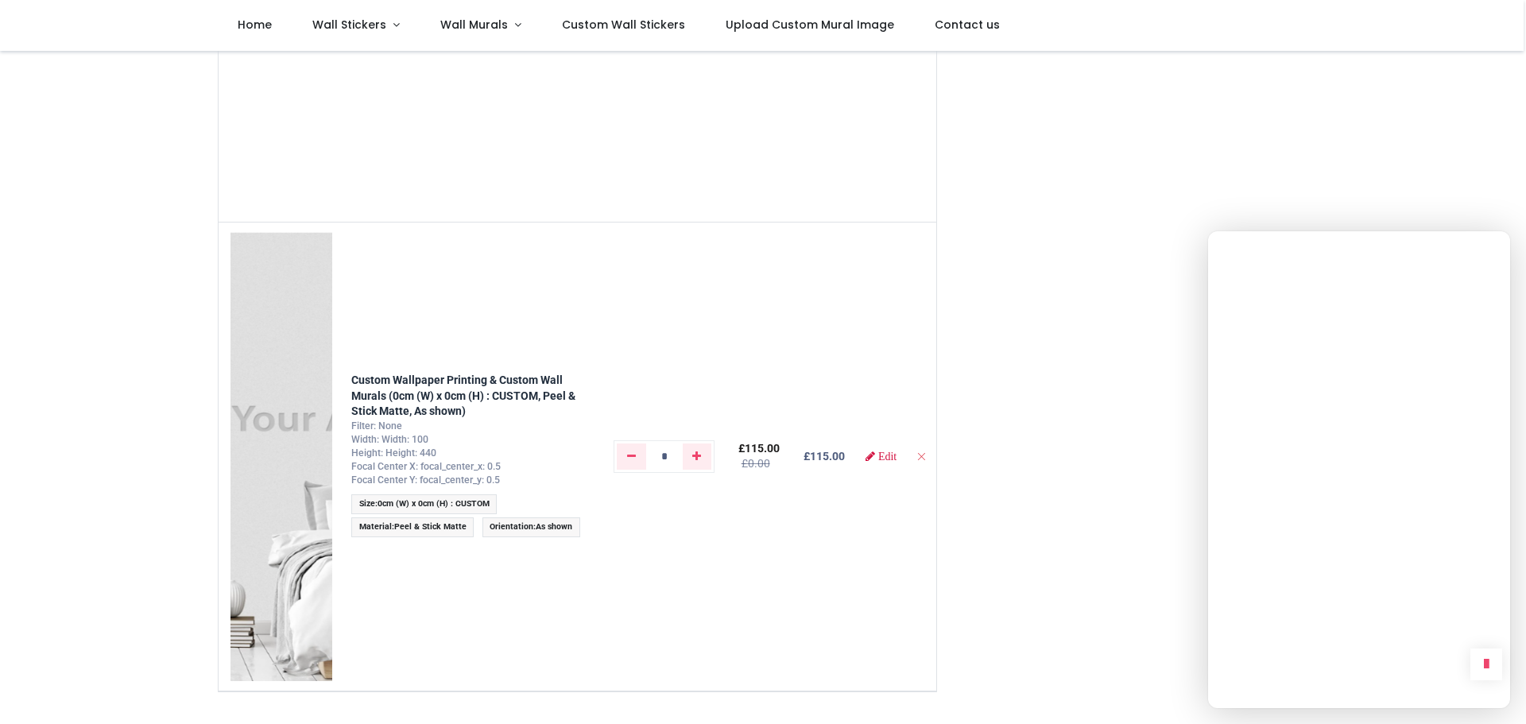
scroll to position [795, 0]
